Goal: Transaction & Acquisition: Purchase product/service

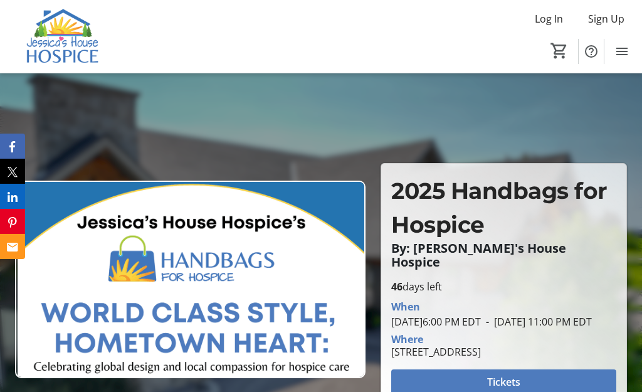
scroll to position [82, 0]
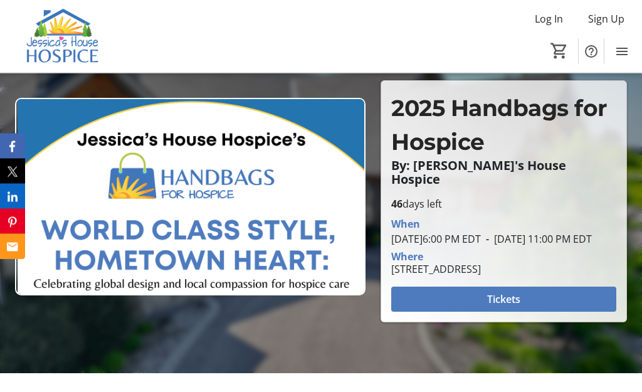
click at [544, 315] on span at bounding box center [503, 300] width 225 height 30
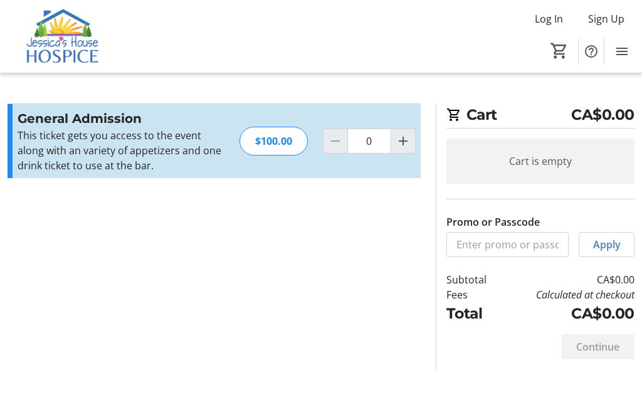
click at [402, 138] on mat-icon "Increment by one" at bounding box center [403, 141] width 15 height 15
type input "1"
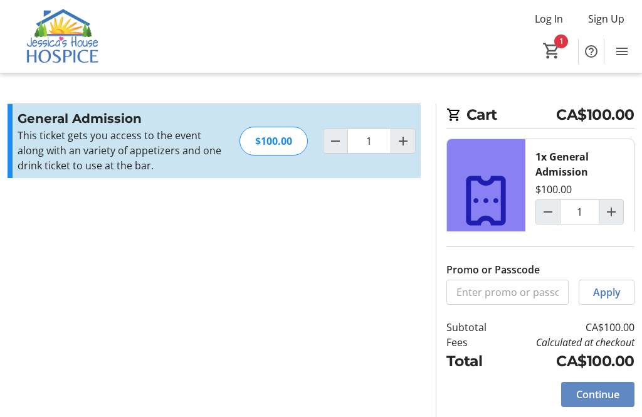
click at [604, 409] on span at bounding box center [597, 394] width 73 height 30
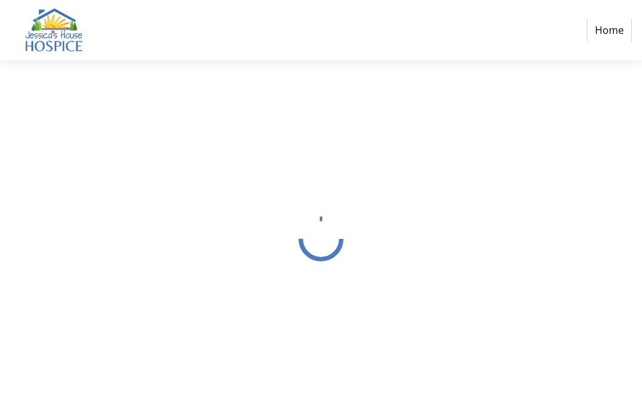
select select "CA"
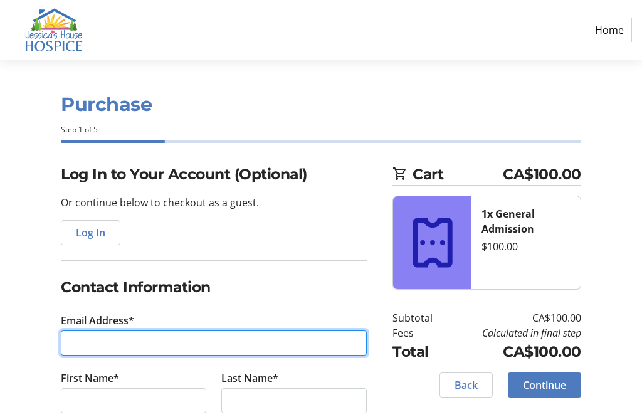
click at [186, 339] on input "Email Address*" at bounding box center [214, 342] width 306 height 25
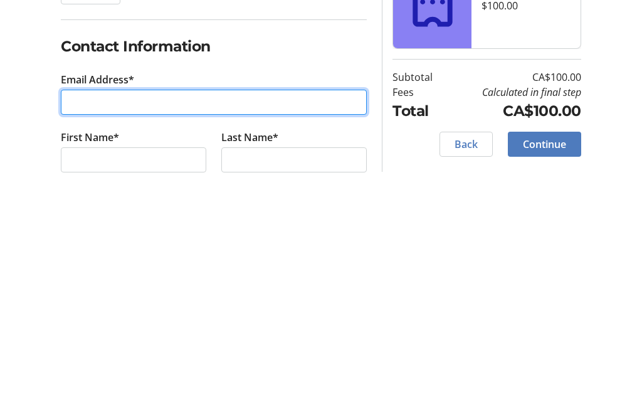
type input "[EMAIL_ADDRESS][DOMAIN_NAME]"
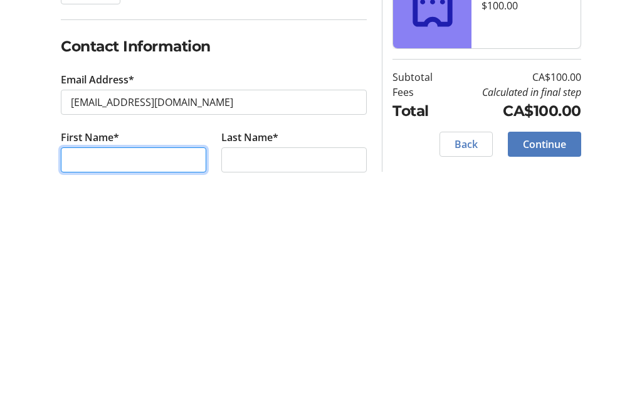
type input "[PERSON_NAME]"
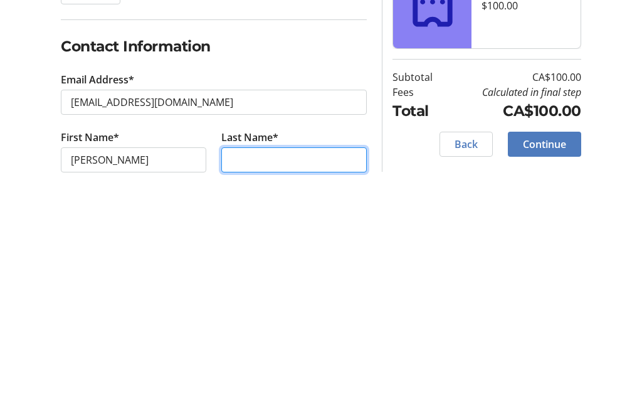
type input "[PERSON_NAME]"
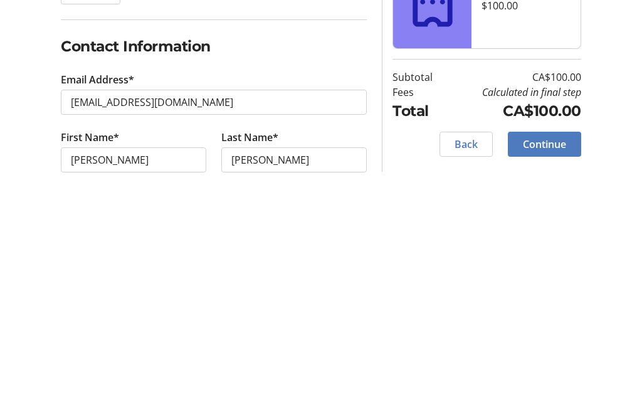
scroll to position [241, 0]
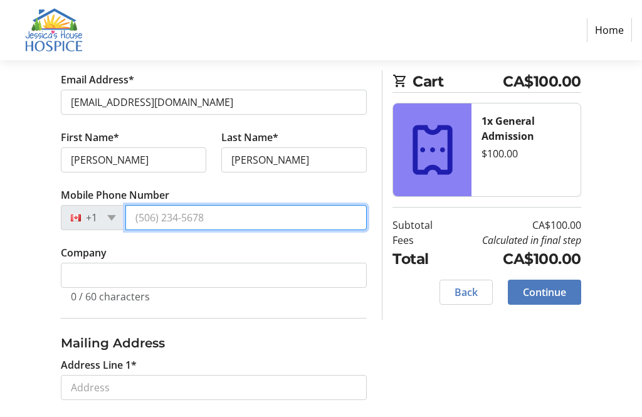
click at [250, 219] on input "Mobile Phone Number" at bounding box center [245, 217] width 241 height 25
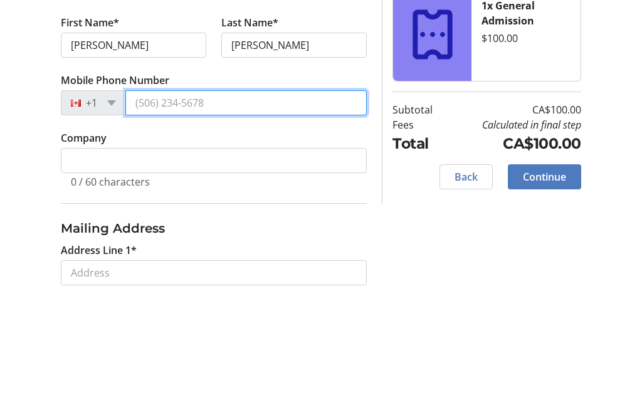
type input "[PHONE_NUMBER]"
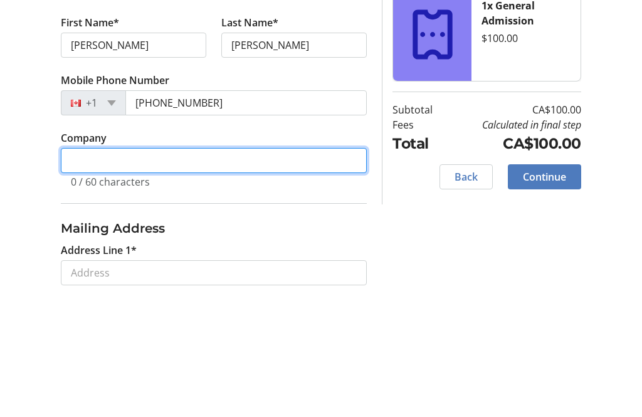
scroll to position [241, 0]
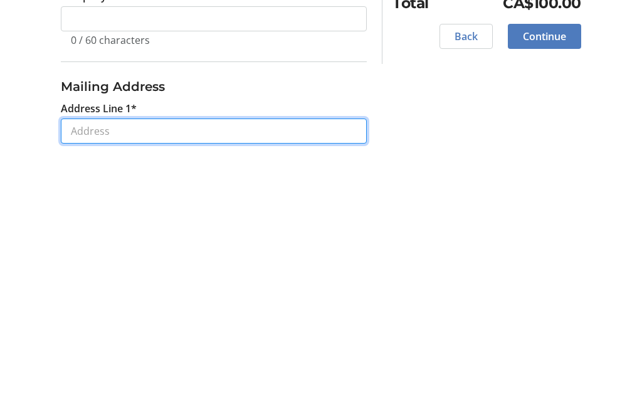
click at [201, 374] on input "Address Line 1*" at bounding box center [214, 386] width 306 height 25
type input "[STREET_ADDRESS][PERSON_NAME]"
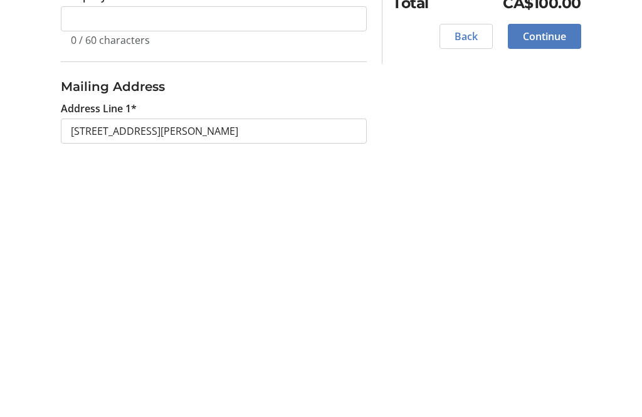
type input "Melrose"
type input "[GEOGRAPHIC_DATA]"
select select "ON"
type input "N6H5L2"
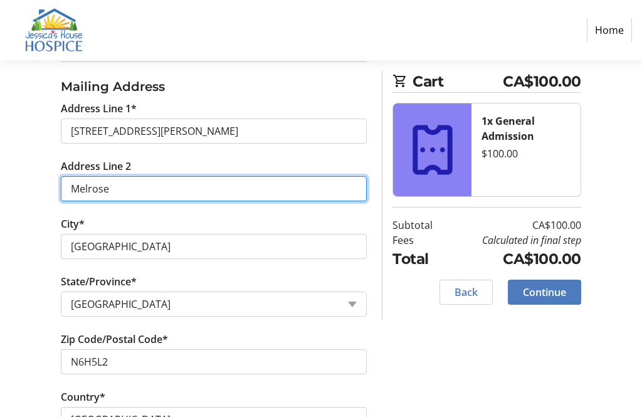
click at [138, 187] on input "Melrose" at bounding box center [214, 188] width 306 height 25
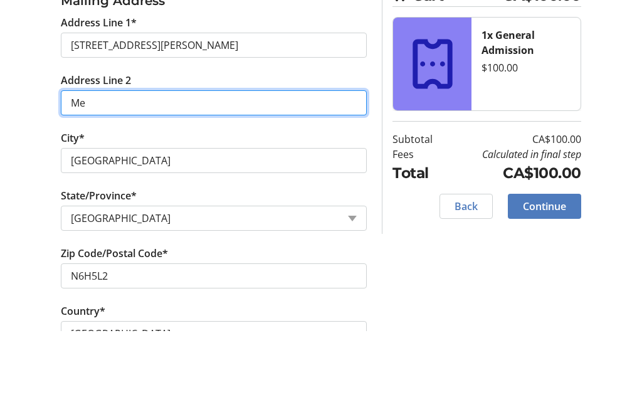
type input "M"
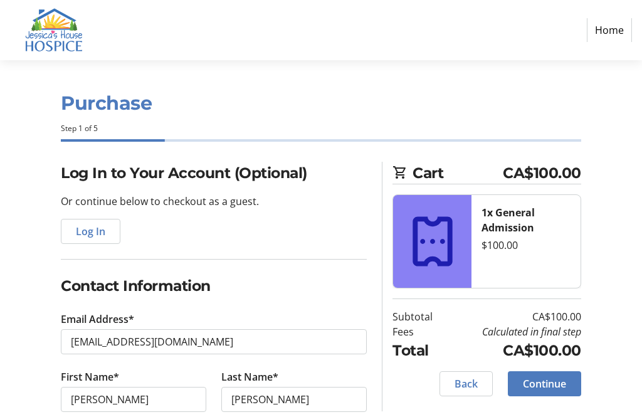
scroll to position [0, 0]
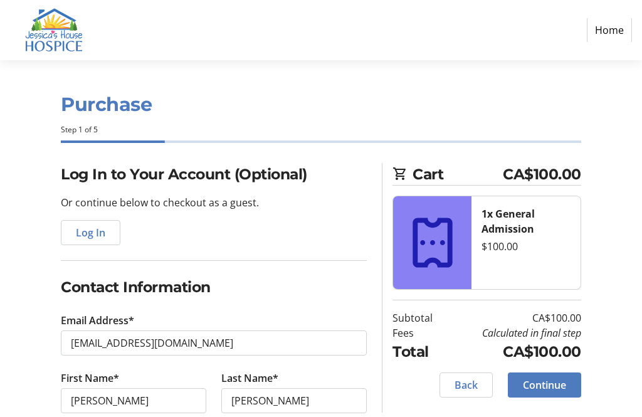
click at [548, 389] on span "Continue" at bounding box center [544, 384] width 43 height 15
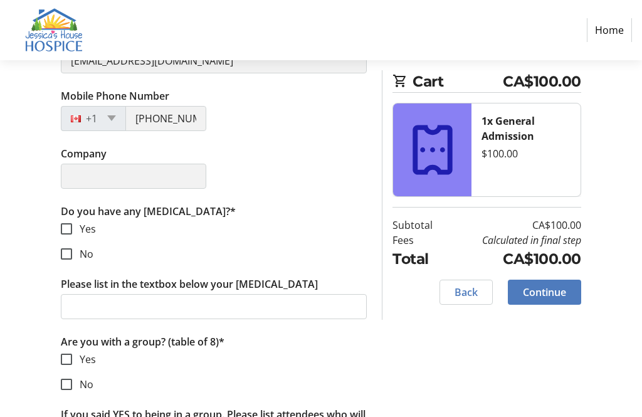
scroll to position [337, 0]
click at [63, 256] on input "No" at bounding box center [66, 253] width 11 height 11
checkbox input "true"
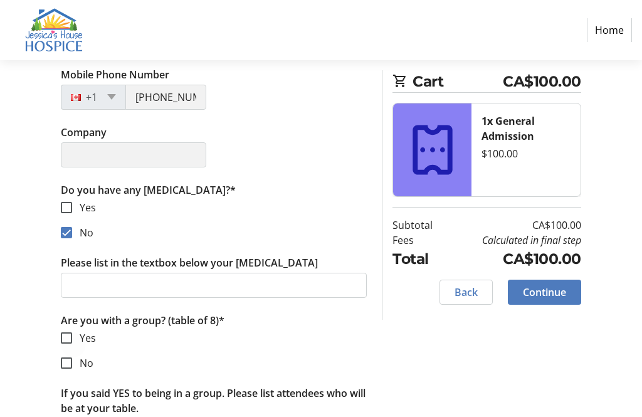
click at [75, 338] on div at bounding box center [66, 338] width 30 height 30
checkbox input "true"
type input "[PERSON_NAME], [PERSON_NAME], [PERSON_NAME], [PERSON_NAME] And [PERSON_NAME]"
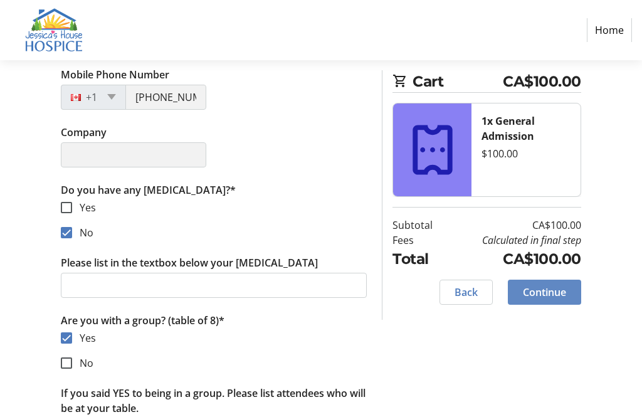
click at [553, 290] on span "Continue" at bounding box center [544, 292] width 43 height 15
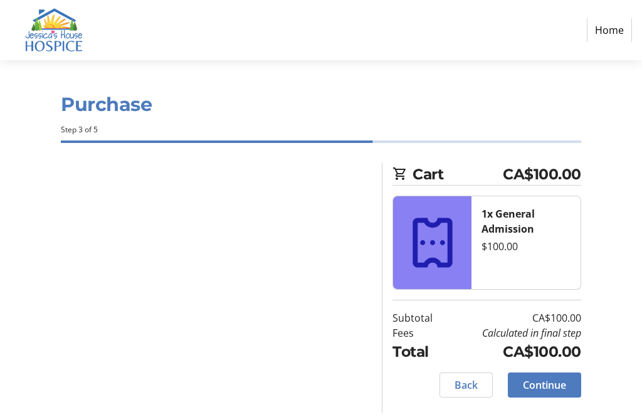
scroll to position [0, 0]
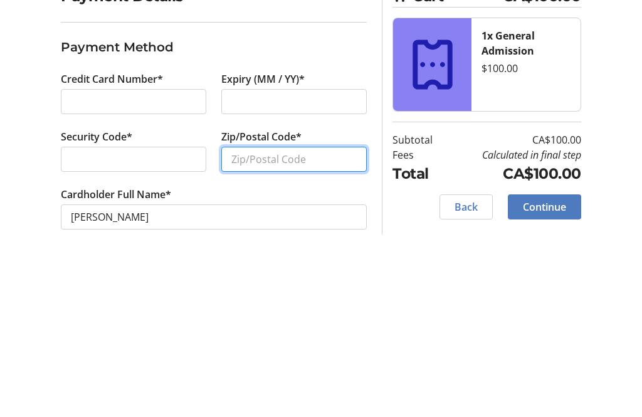
click at [261, 325] on input "Zip/Postal Code*" at bounding box center [293, 337] width 145 height 25
type input "N6H5L2"
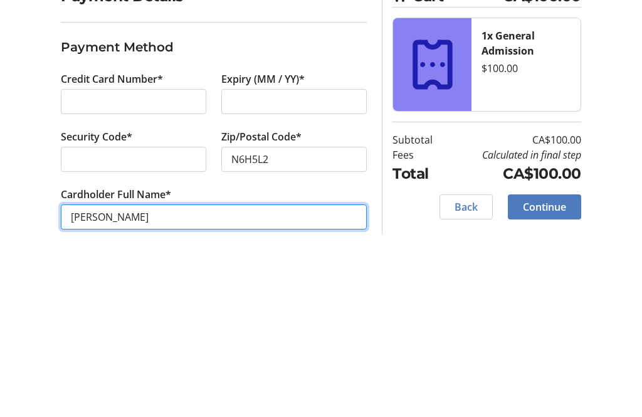
scroll to position [40, 0]
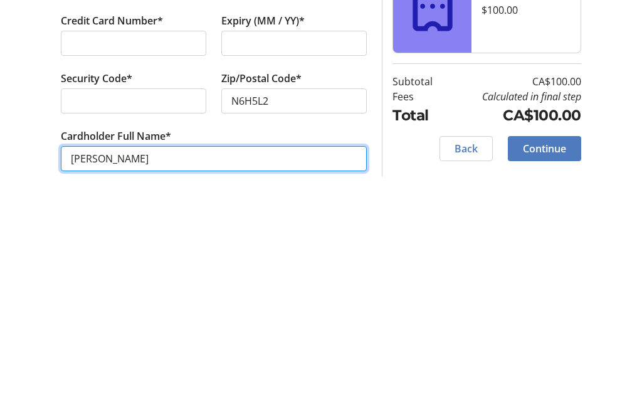
click at [202, 362] on input "[PERSON_NAME]" at bounding box center [214, 374] width 306 height 25
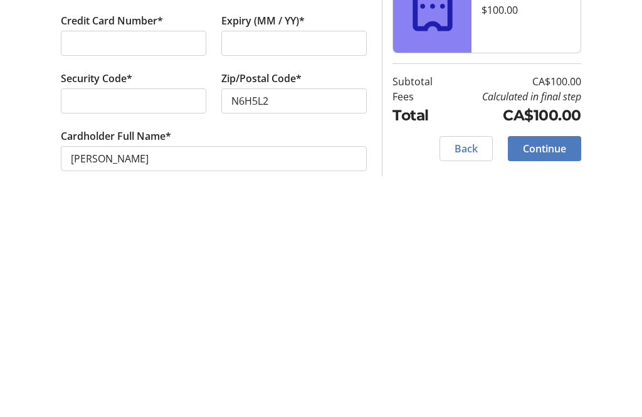
scroll to position [0, 0]
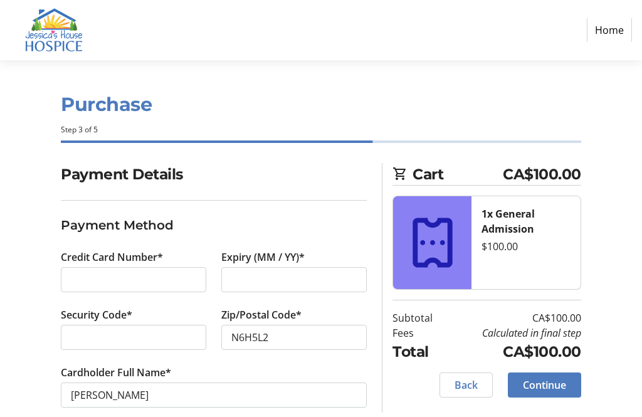
click at [547, 373] on span at bounding box center [544, 385] width 73 height 30
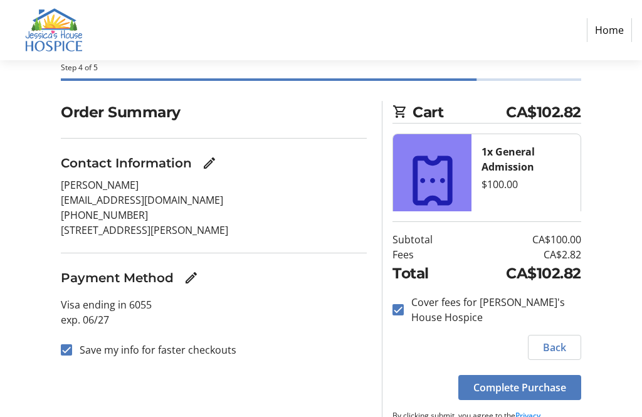
scroll to position [66, 0]
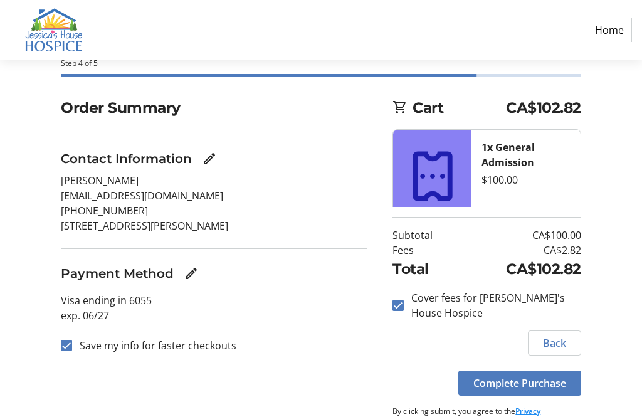
click at [534, 391] on span "Complete Purchase" at bounding box center [519, 383] width 93 height 15
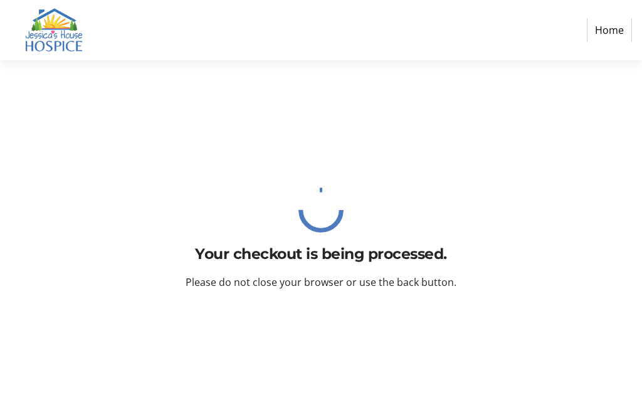
scroll to position [0, 0]
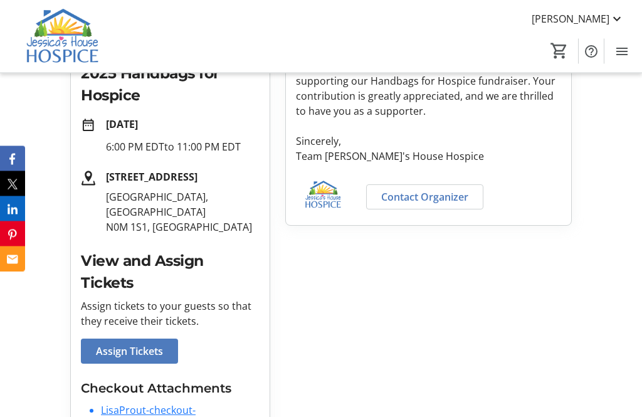
scroll to position [273, 0]
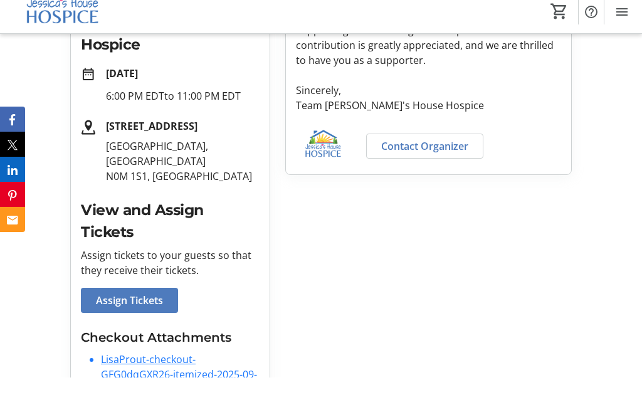
scroll to position [313, 0]
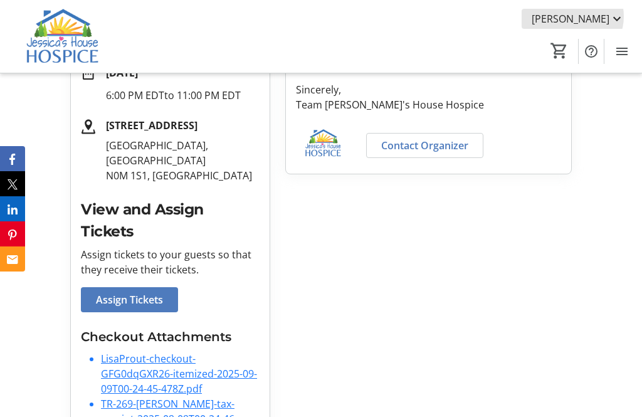
click at [603, 16] on span "[PERSON_NAME]" at bounding box center [571, 18] width 78 height 15
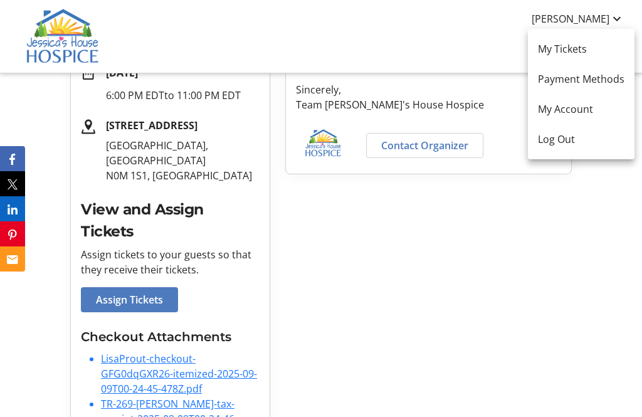
click at [560, 226] on div at bounding box center [321, 208] width 642 height 417
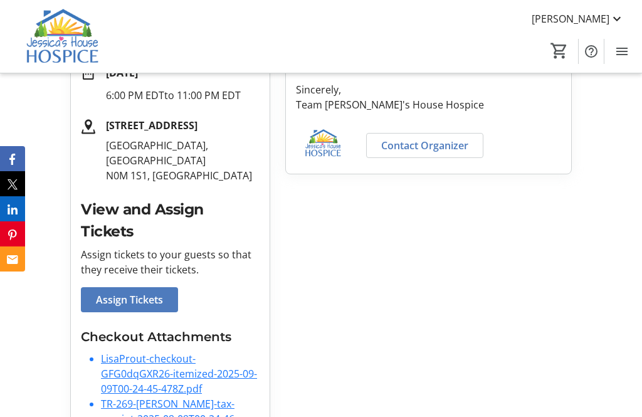
click at [118, 397] on link "TR-269-[PERSON_NAME]-tax-receipt-2025-09-09T00-24-46-395Z.pdf" at bounding box center [169, 419] width 137 height 44
click at [159, 352] on link "LisaProut-checkout-GFG0dqGXR26-itemized-2025-09-09T00-24-45-478Z.pdf" at bounding box center [179, 374] width 156 height 44
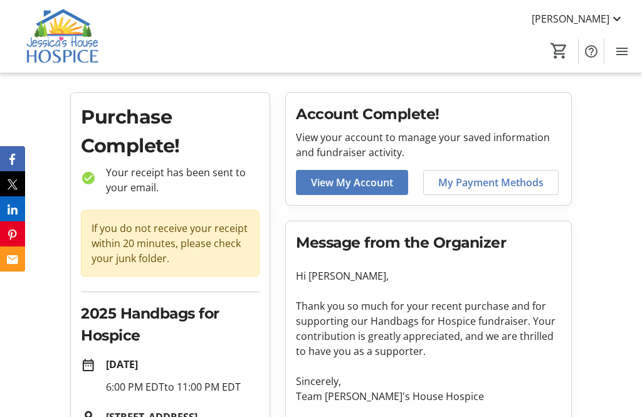
scroll to position [0, 0]
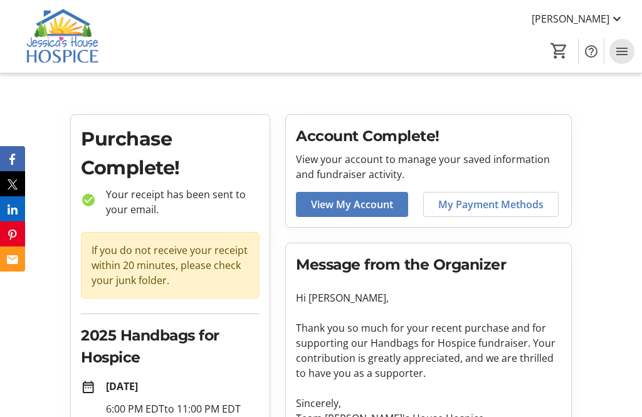
click at [624, 47] on mat-icon "Menu" at bounding box center [621, 51] width 15 height 15
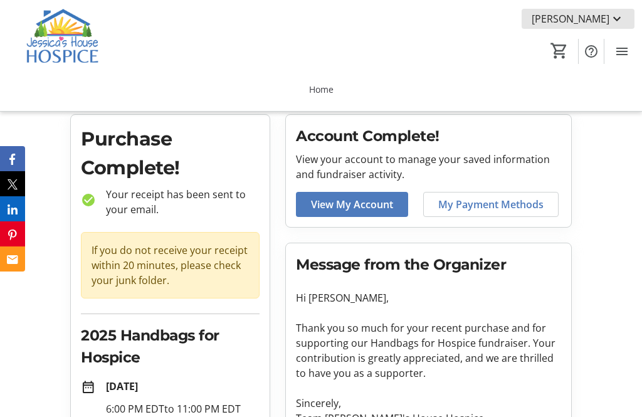
click at [611, 22] on mat-icon at bounding box center [616, 18] width 15 height 15
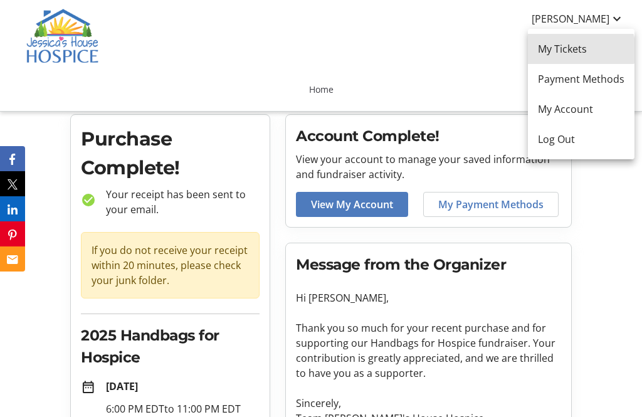
click at [577, 51] on span "My Tickets" at bounding box center [581, 48] width 87 height 15
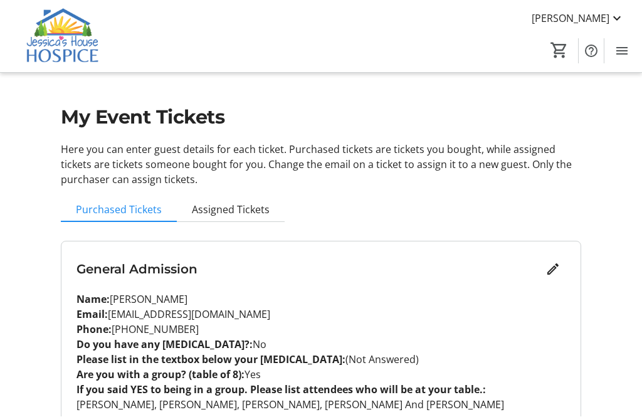
scroll to position [21, 0]
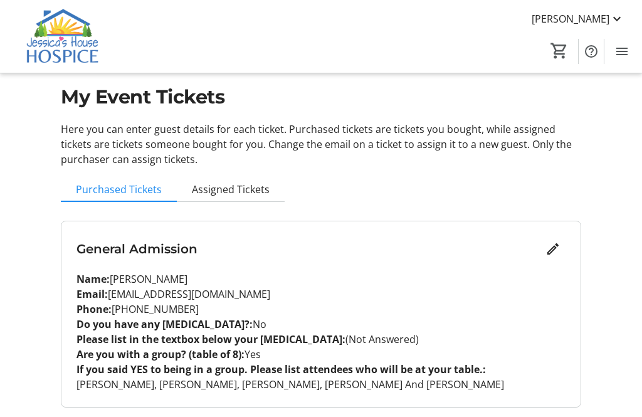
click at [603, 21] on span "[PERSON_NAME]" at bounding box center [571, 18] width 78 height 15
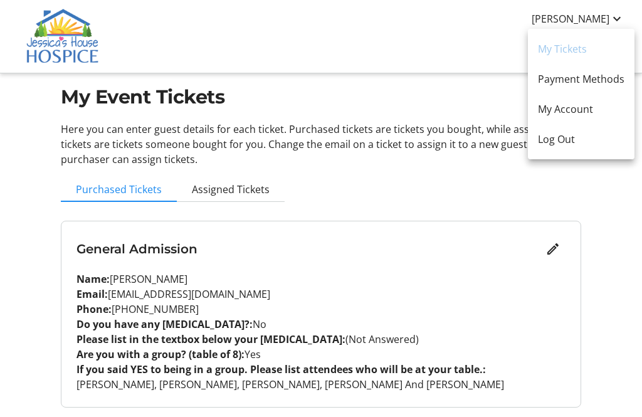
click at [568, 194] on div at bounding box center [321, 208] width 642 height 417
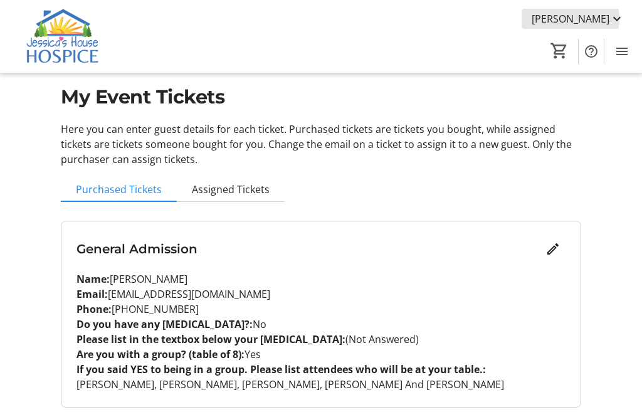
click at [602, 19] on span "[PERSON_NAME]" at bounding box center [571, 18] width 78 height 15
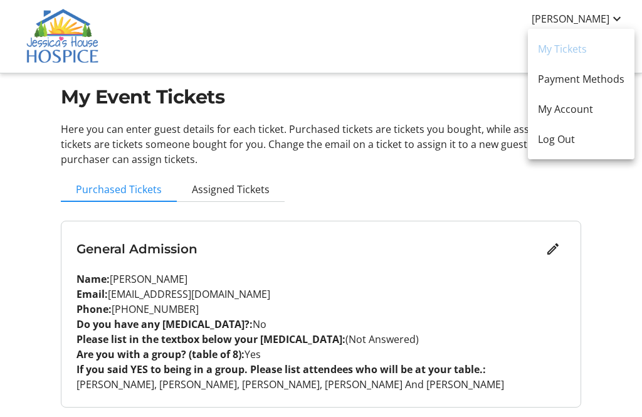
click at [465, 167] on div at bounding box center [321, 208] width 642 height 417
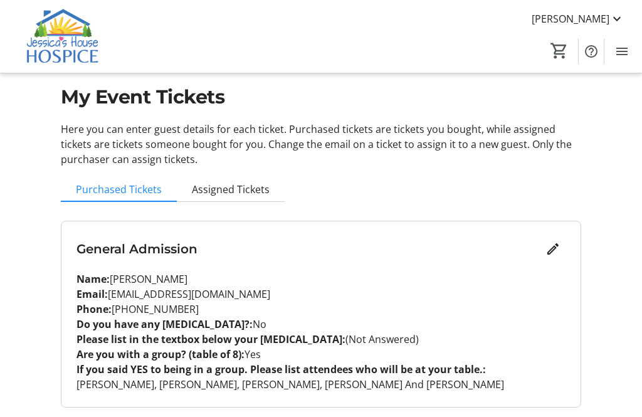
click at [592, 294] on div "My Event Tickets Here you can enter guest details for each ticket. Purchased ti…" at bounding box center [321, 218] width 642 height 478
